Goal: Information Seeking & Learning: Learn about a topic

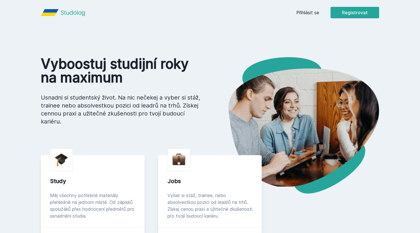
click at [311, 10] on link "Přihlásit se" at bounding box center [307, 12] width 23 height 7
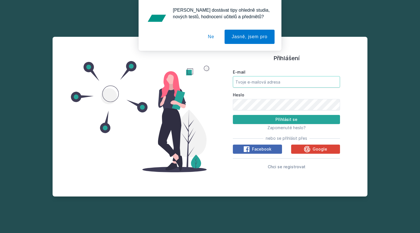
type input "kat.mourkova@gmail.com"
click at [331, 148] on button "Google" at bounding box center [315, 149] width 49 height 9
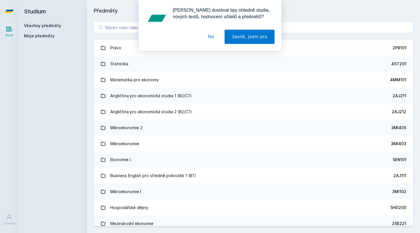
click at [209, 37] on button "Ne" at bounding box center [211, 37] width 21 height 14
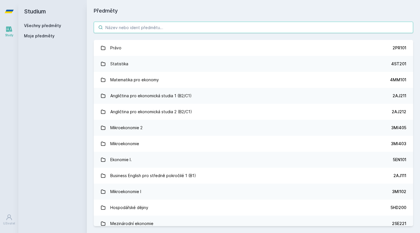
click at [160, 30] on input "search" at bounding box center [253, 27] width 319 height 11
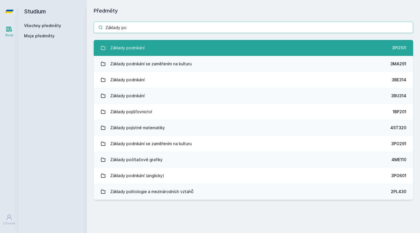
type input "Základy po"
click at [134, 47] on div "Základy podnikání" at bounding box center [127, 47] width 34 height 11
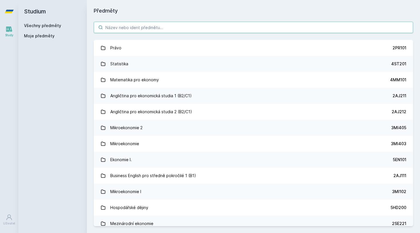
click at [154, 27] on input "search" at bounding box center [253, 27] width 319 height 11
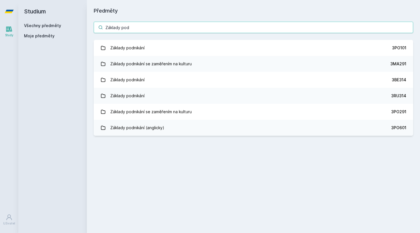
click at [154, 27] on input "Základy pod" at bounding box center [253, 27] width 319 height 11
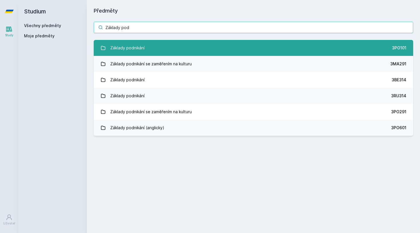
type input "Základy pod"
click at [129, 49] on div "Základy podnikání" at bounding box center [127, 47] width 34 height 11
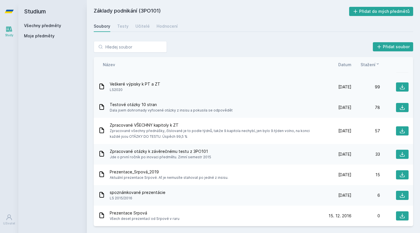
scroll to position [34, 0]
click at [138, 209] on div "Prezentace Srpová Všech deset prezentací od Srpové v raru [DATE] [DATE] 0" at bounding box center [253, 216] width 319 height 21
click at [403, 214] on icon at bounding box center [402, 216] width 6 height 6
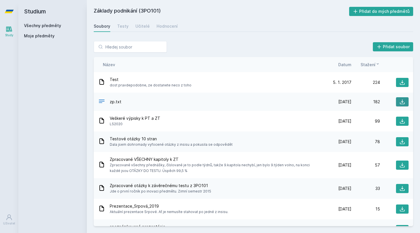
scroll to position [0, 0]
click at [403, 101] on icon at bounding box center [402, 102] width 6 height 6
click at [402, 120] on icon at bounding box center [402, 121] width 5 height 5
click at [239, 1] on div "Základy podnikání (3PO101) Přidat do mých předmětů [GEOGRAPHIC_DATA] Testy Učit…" at bounding box center [253, 116] width 333 height 233
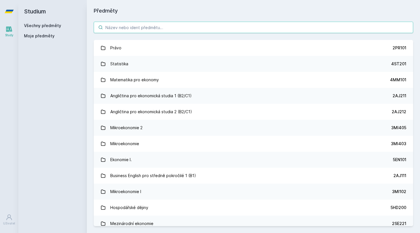
click at [151, 27] on input "search" at bounding box center [253, 27] width 319 height 11
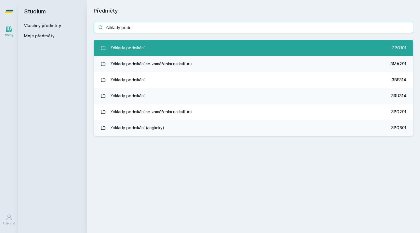
type input "Základy podn"
click at [165, 46] on link "Základy podnikání 3PO101" at bounding box center [253, 48] width 319 height 16
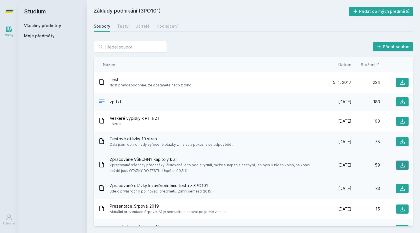
click at [405, 168] on button at bounding box center [402, 165] width 13 height 9
click at [228, 20] on div "Základy podnikání (3PO101) Přidat do mých předmětů Soubory Testy Učitelé Hodnoc…" at bounding box center [253, 117] width 319 height 220
